Goal: Information Seeking & Learning: Learn about a topic

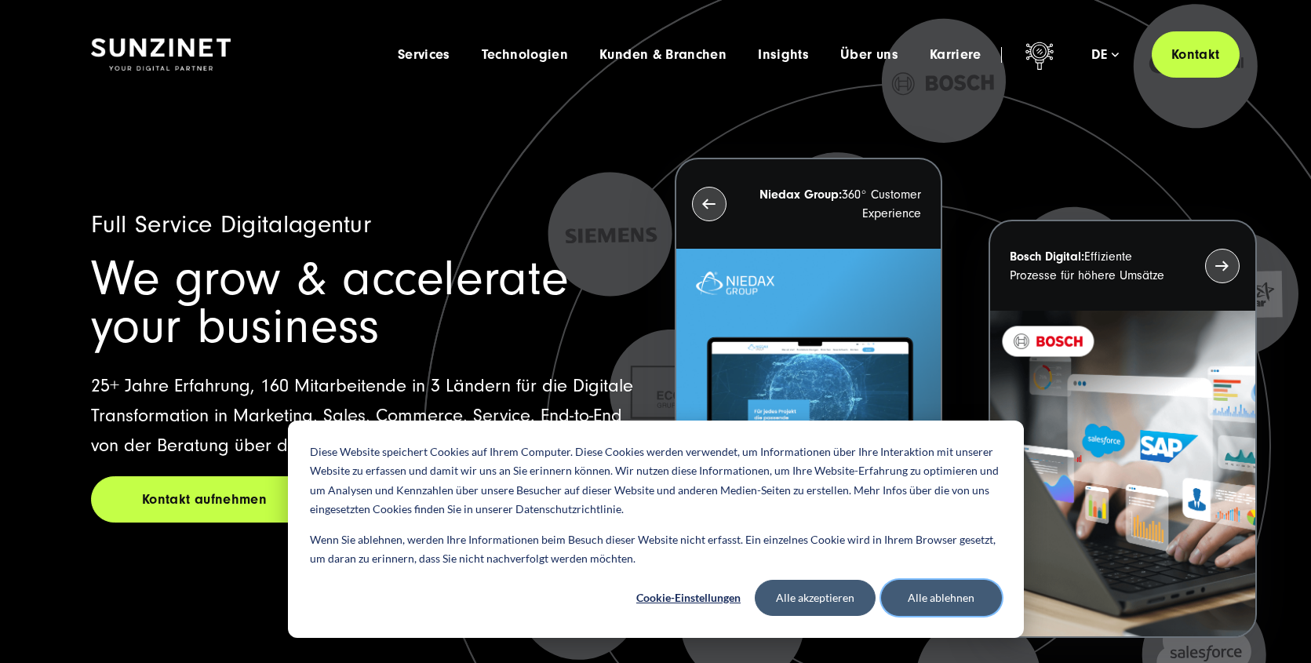
click at [939, 594] on button "Alle ablehnen" at bounding box center [941, 598] width 121 height 36
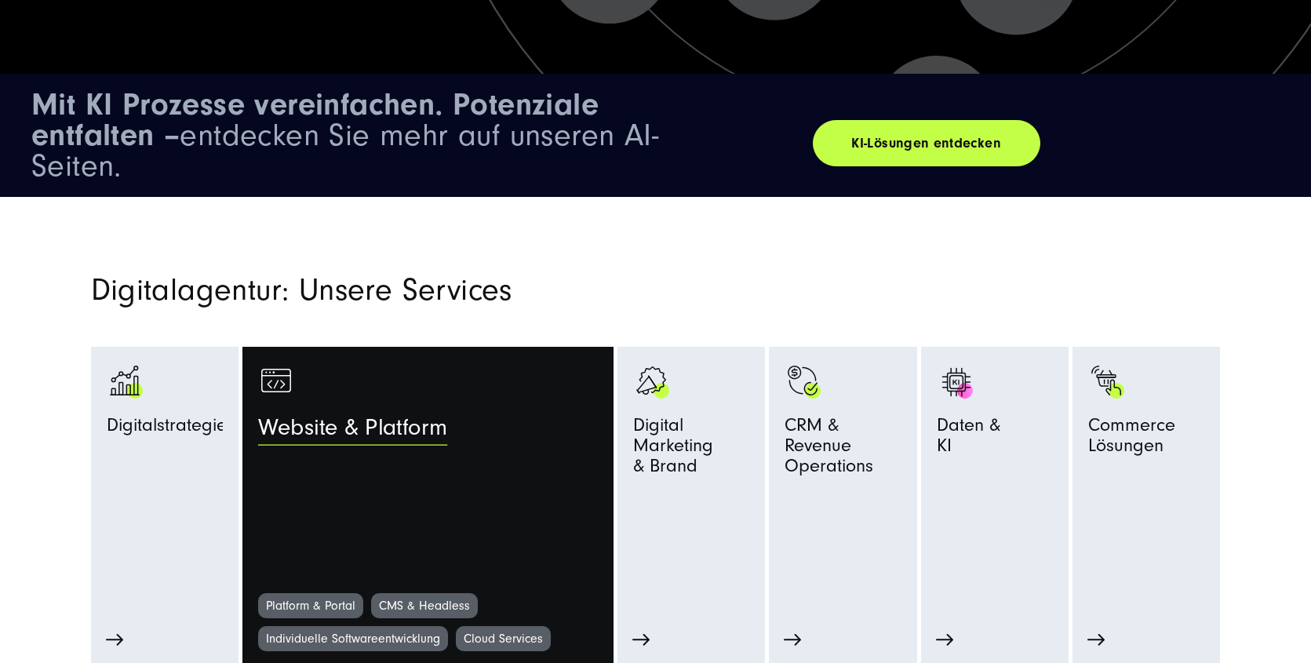
scroll to position [758, 0]
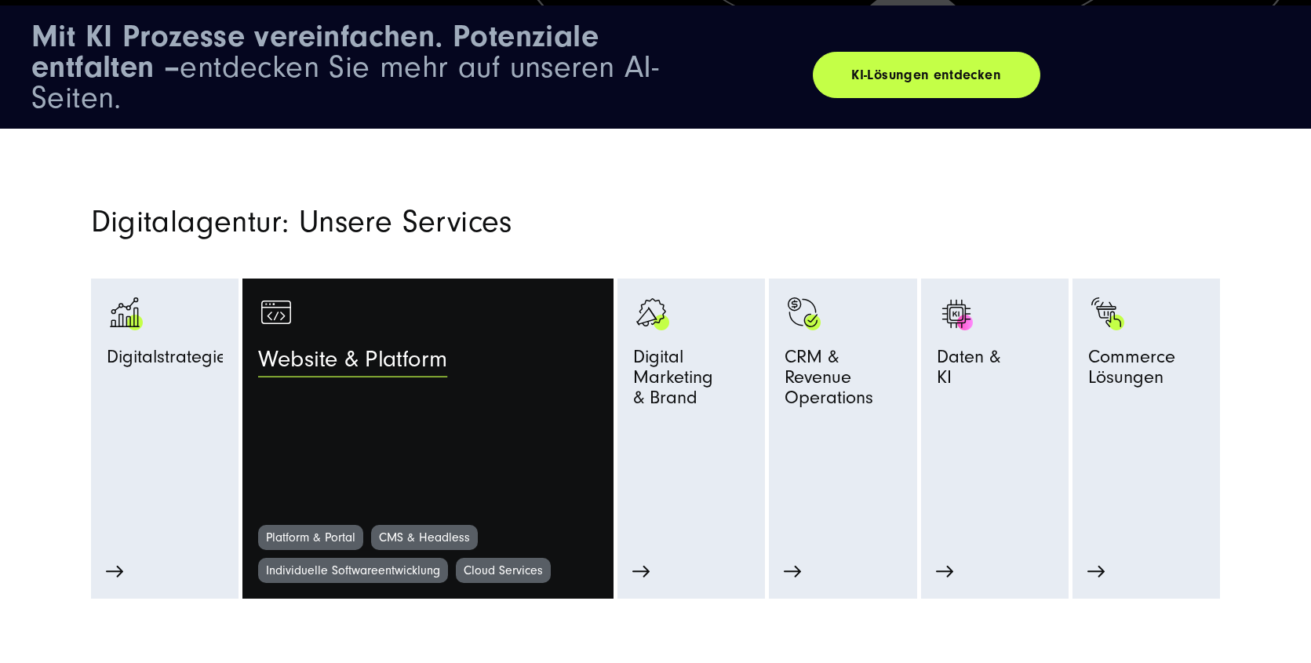
click at [392, 363] on span "Website & Platform" at bounding box center [352, 364] width 189 height 35
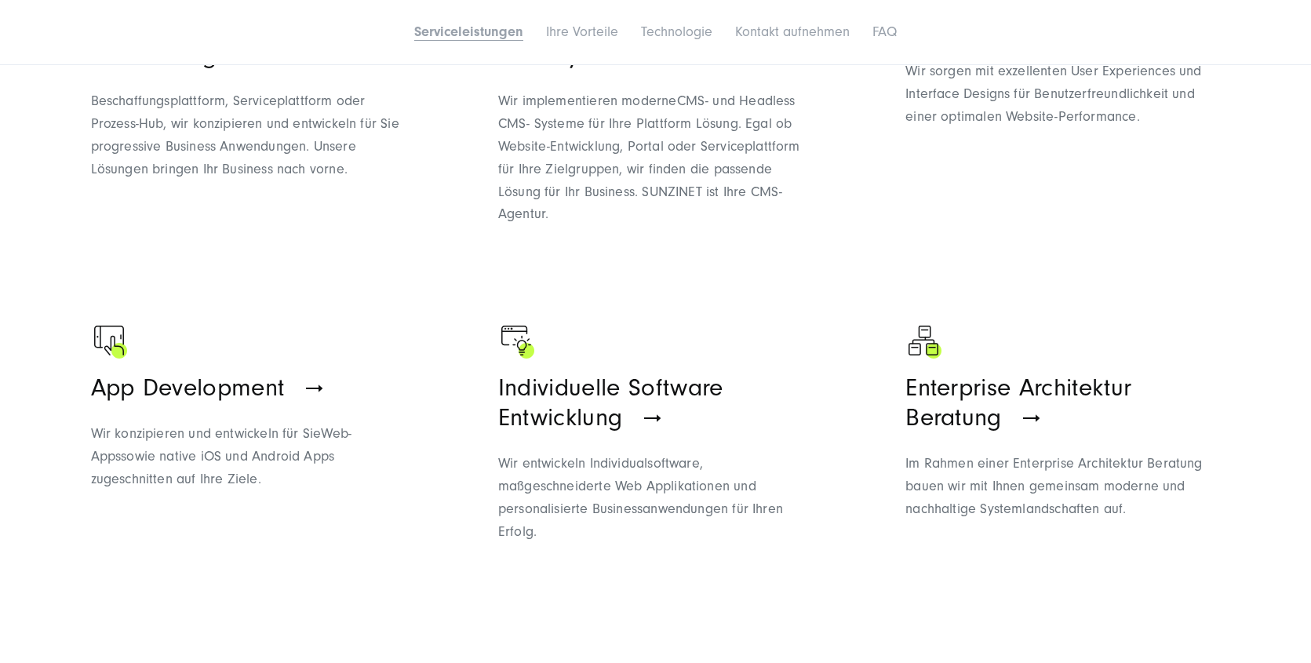
scroll to position [1201, 0]
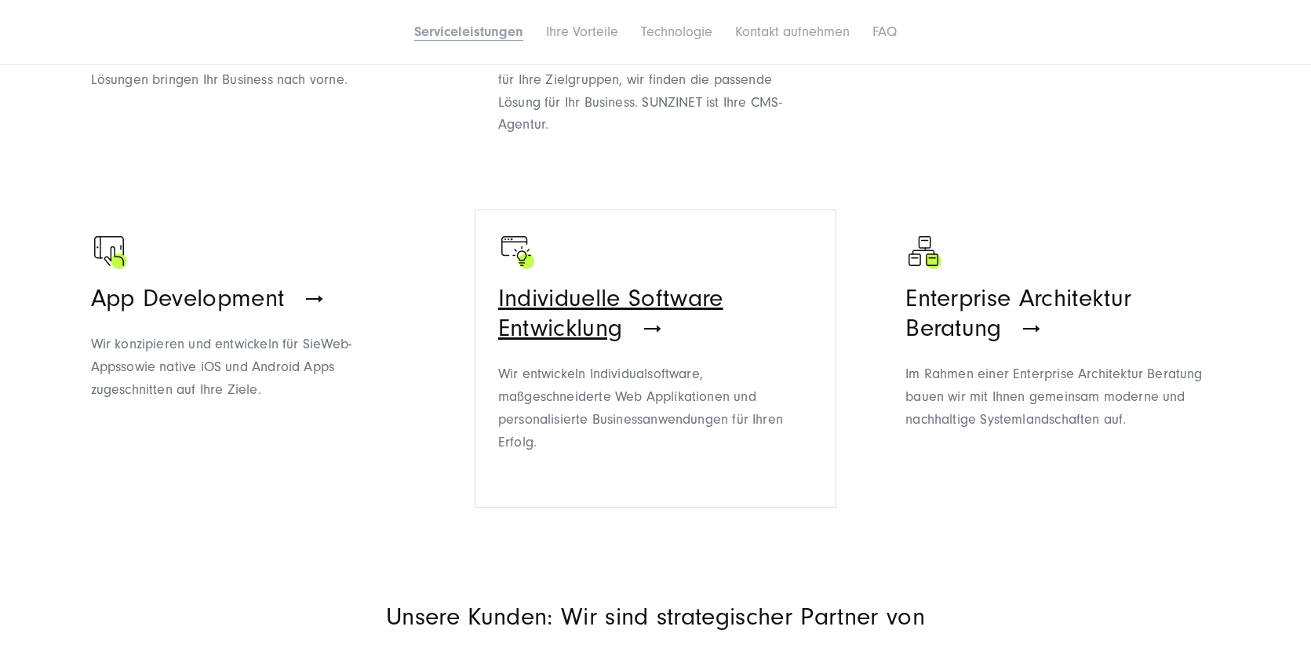
click at [673, 440] on p "Wir entwickeln Individualsoftware, maßgeschneiderte Web Applikationen und perso…" at bounding box center [655, 408] width 315 height 90
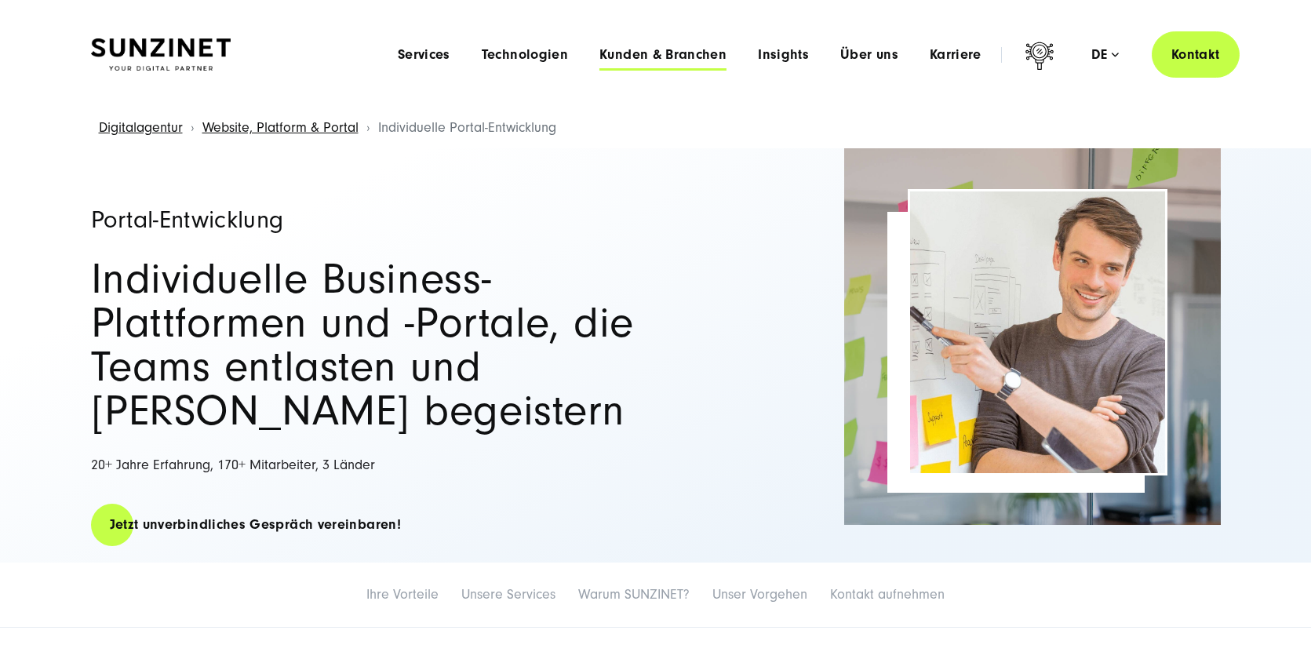
click at [640, 52] on span "Kunden & Branchen" at bounding box center [663, 55] width 127 height 16
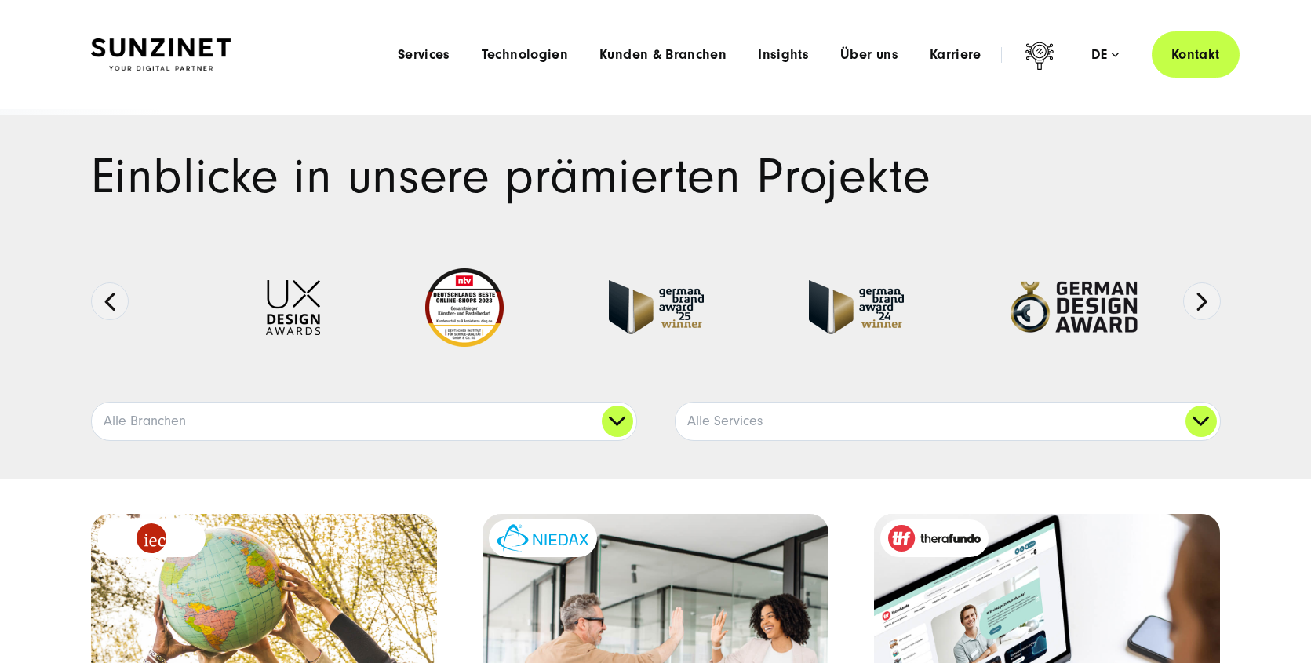
click at [1256, 72] on header "Smart Search AI Hier können Sie eine konkrete Frage zu unserer Agentur und unse…" at bounding box center [655, 54] width 1311 height 109
click at [48, 253] on div "Einblicke in unsere prämierten Projekte Ausgezeichnete Arbeiten:" at bounding box center [655, 296] width 1311 height 363
